Goal: Transaction & Acquisition: Purchase product/service

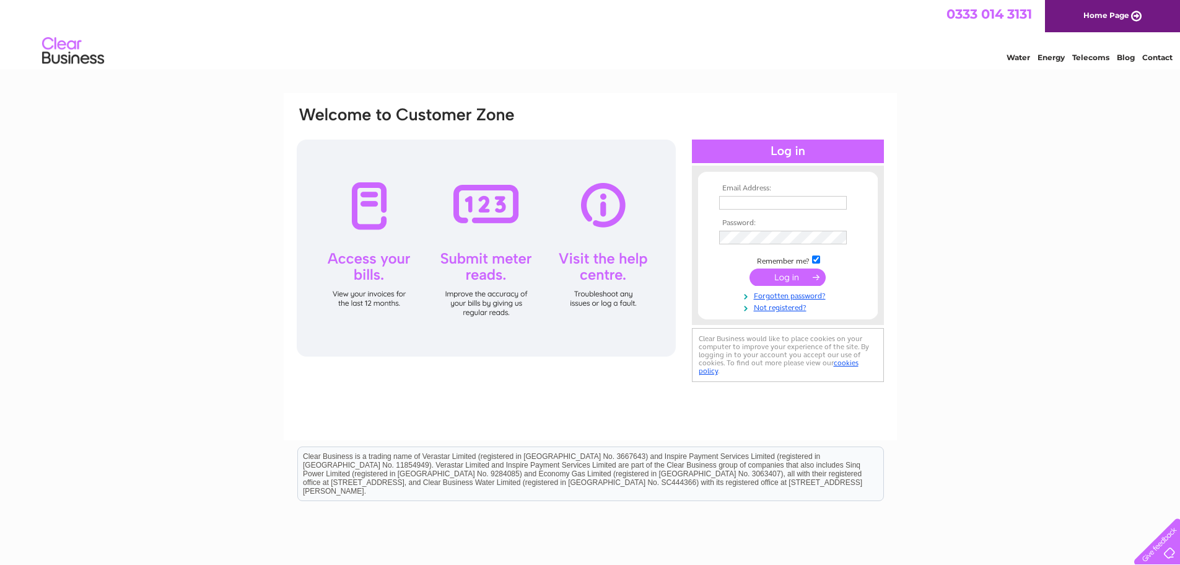
type input "[EMAIL_ADDRESS][DOMAIN_NAME]"
click at [787, 271] on input "submit" at bounding box center [788, 276] width 76 height 17
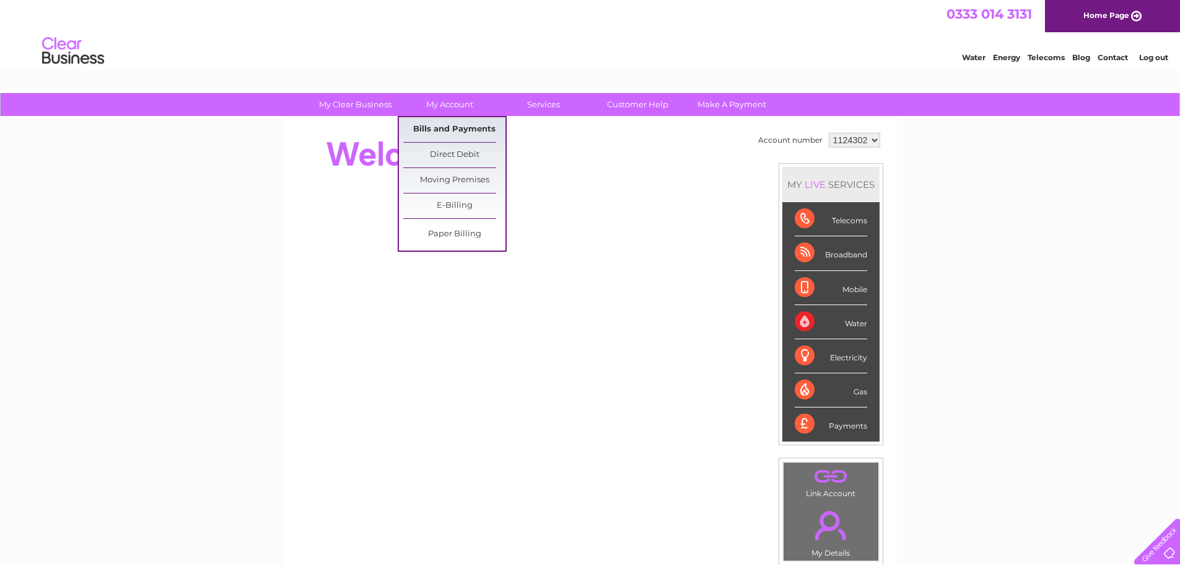
click at [452, 129] on link "Bills and Payments" at bounding box center [454, 129] width 102 height 25
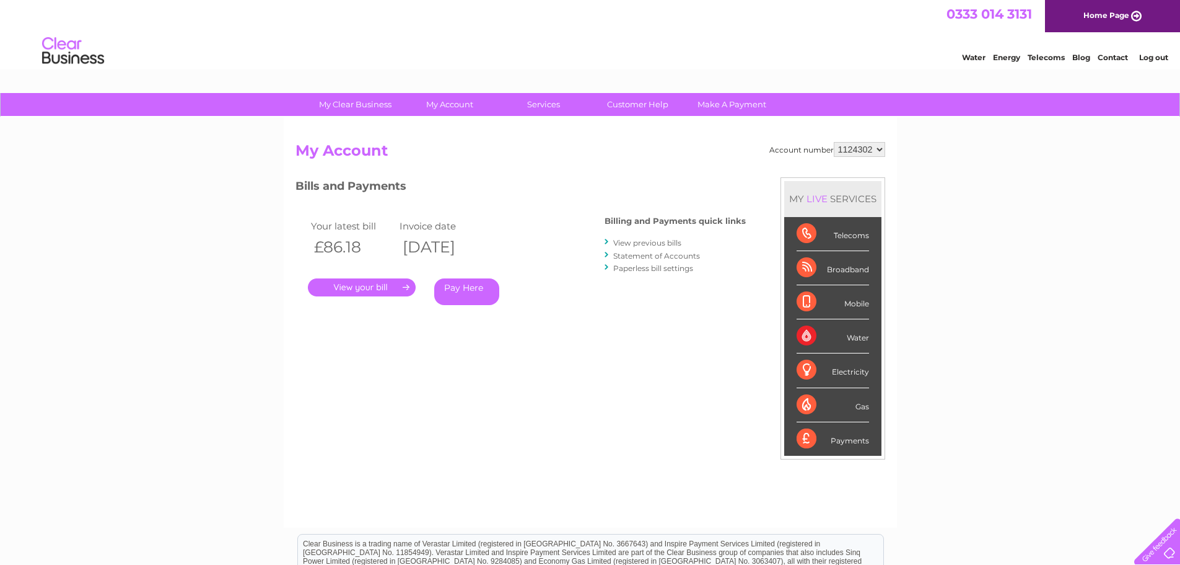
click at [475, 291] on link "Pay Here" at bounding box center [466, 291] width 65 height 27
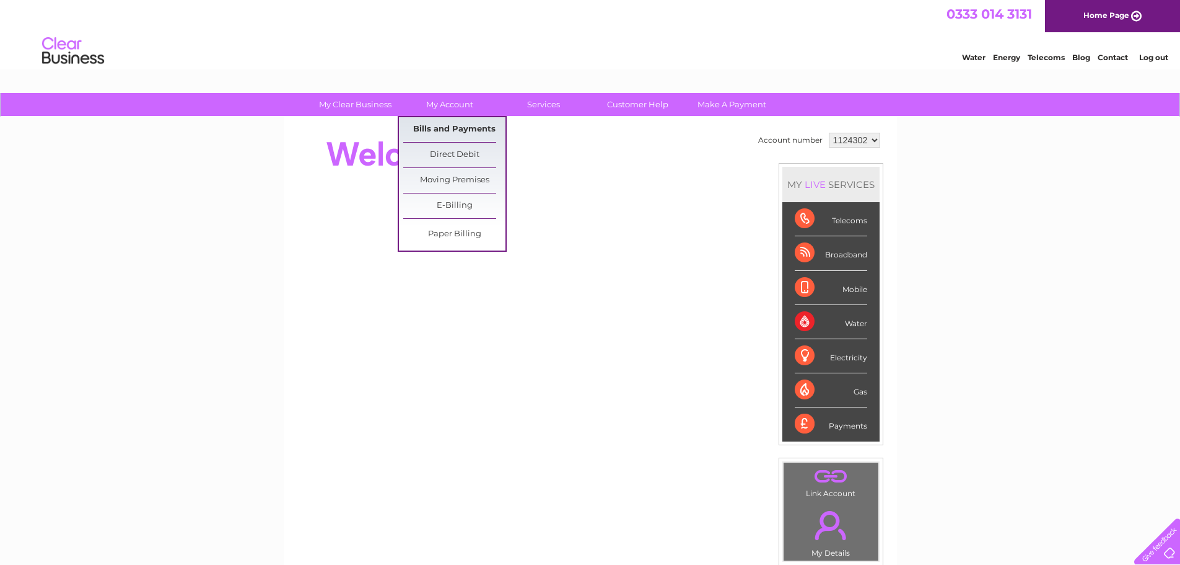
click at [445, 128] on link "Bills and Payments" at bounding box center [454, 129] width 102 height 25
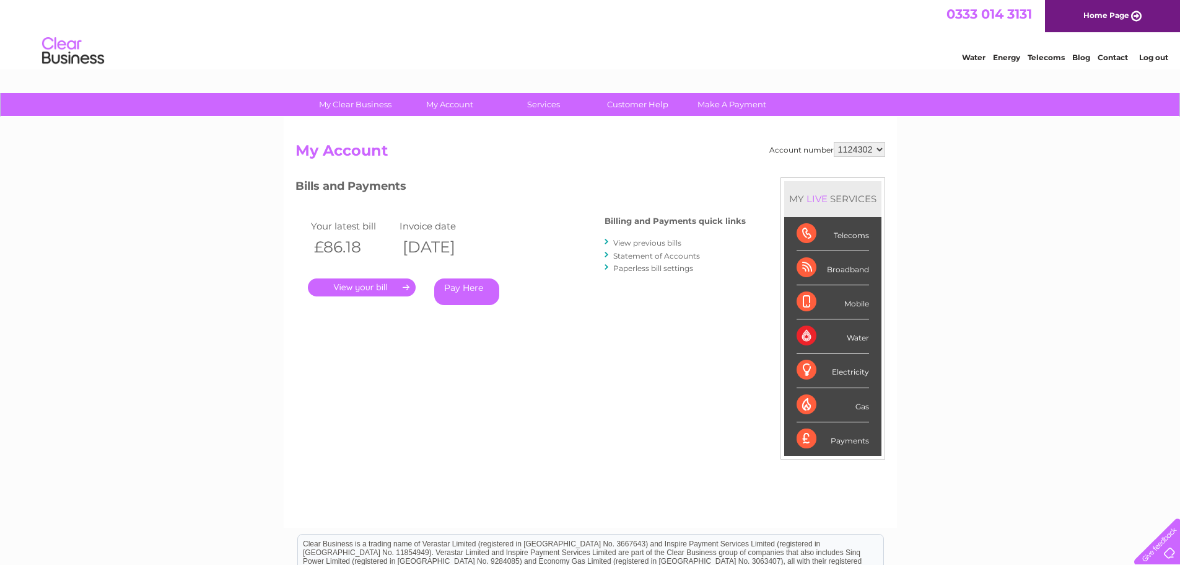
click at [487, 283] on link "Pay Here" at bounding box center [466, 291] width 65 height 27
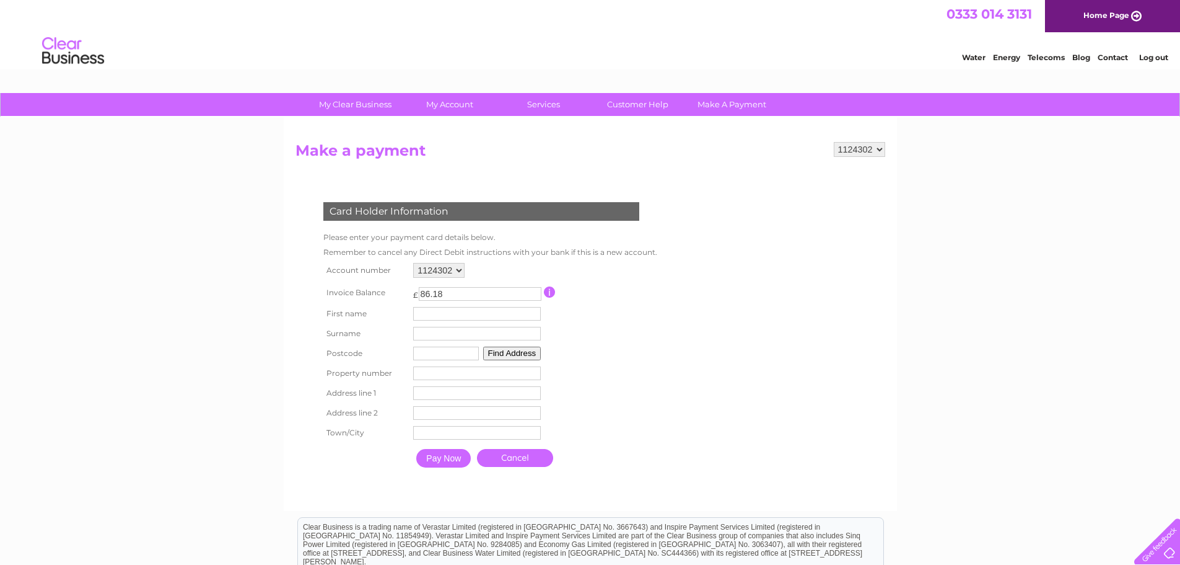
click at [491, 308] on input "text" at bounding box center [477, 314] width 128 height 14
click at [700, 316] on form "1124302 Make a payment Card Holder Information Please enter your payment card d…" at bounding box center [591, 320] width 590 height 356
click at [434, 315] on input "text" at bounding box center [479, 314] width 129 height 15
type input "Rafal"
click at [432, 331] on input "text" at bounding box center [479, 334] width 129 height 15
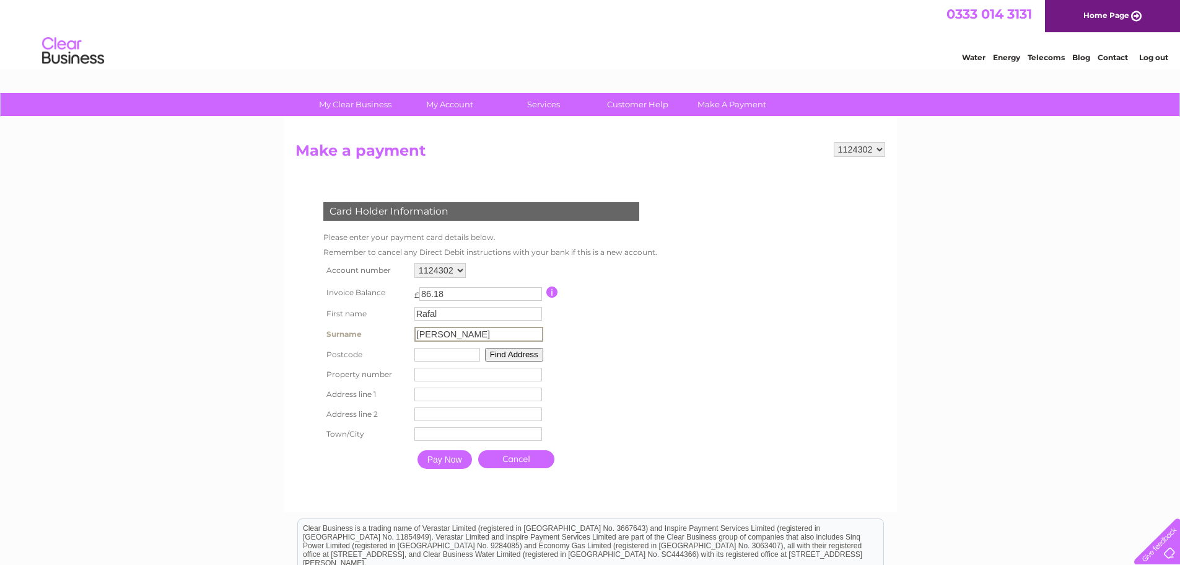
type input "Paszkowski"
click at [421, 360] on td "Find Address" at bounding box center [478, 355] width 135 height 20
type input "SO15 3JD"
type input "403"
type input "403 Shirley Road"
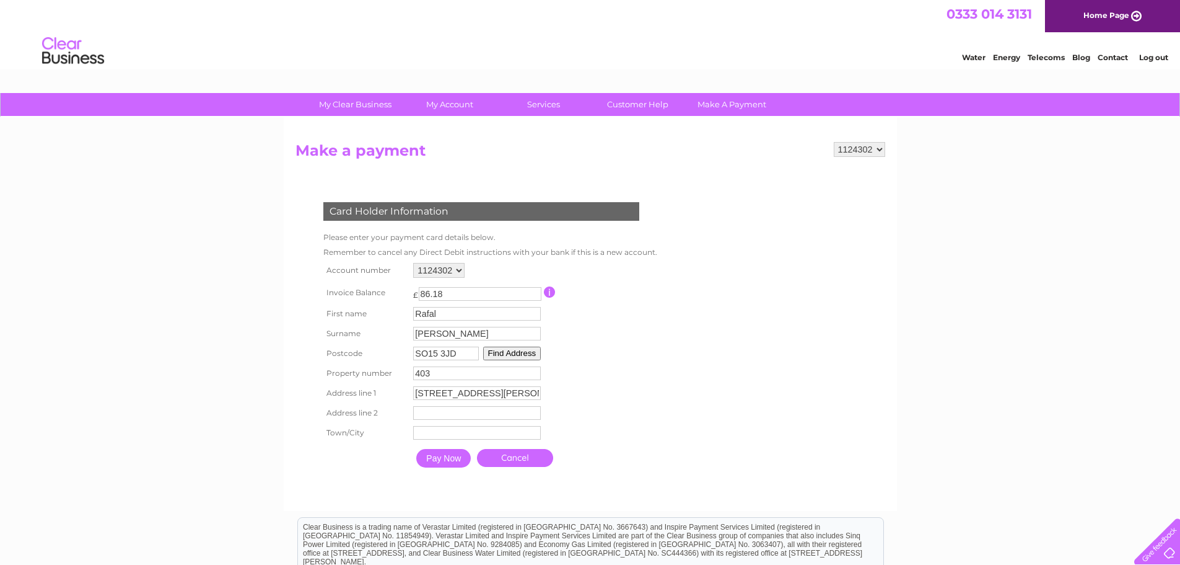
type input "Southampton"
click at [449, 457] on input "Pay Now" at bounding box center [443, 458] width 55 height 19
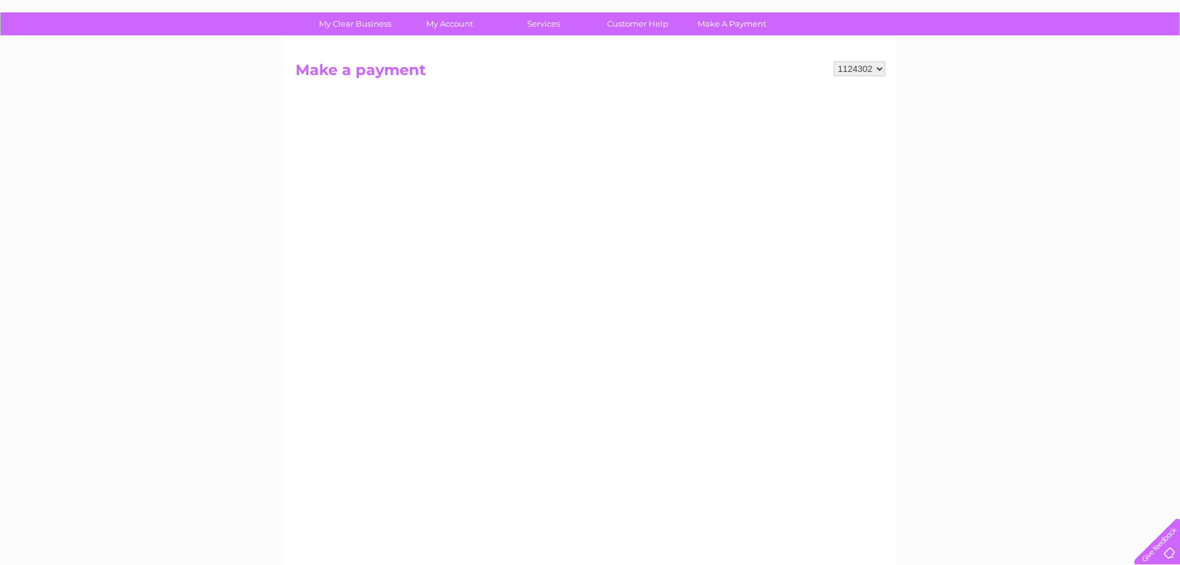
scroll to position [186, 0]
